Goal: Navigation & Orientation: Go to known website

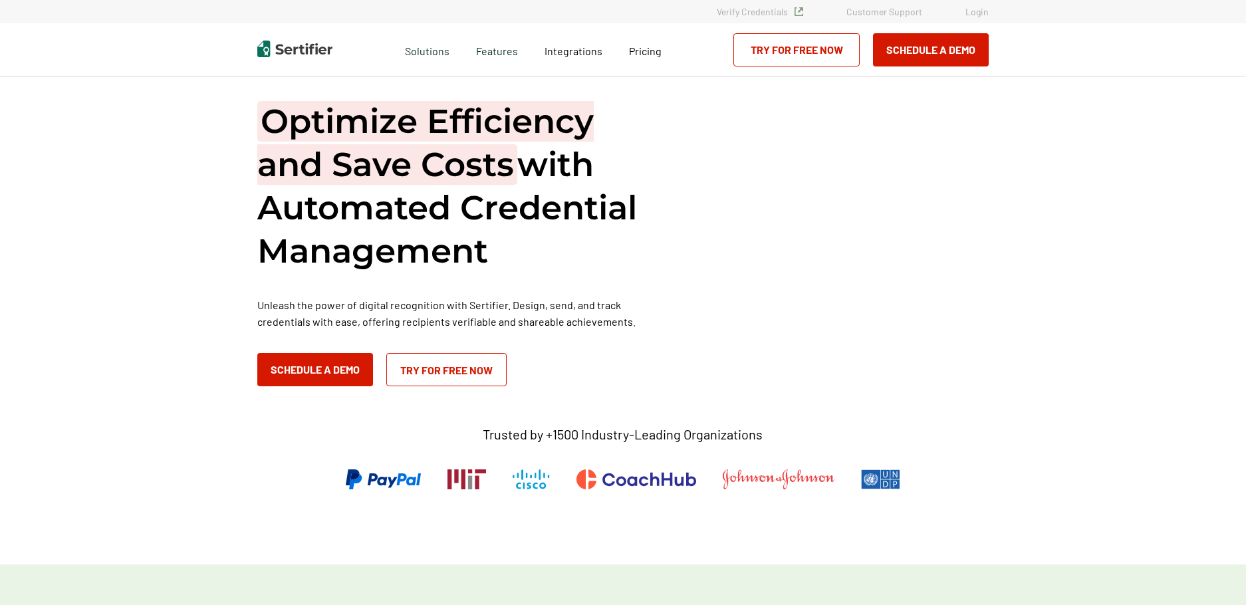
click at [984, 12] on link "Login" at bounding box center [977, 11] width 23 height 11
